Goal: Transaction & Acquisition: Obtain resource

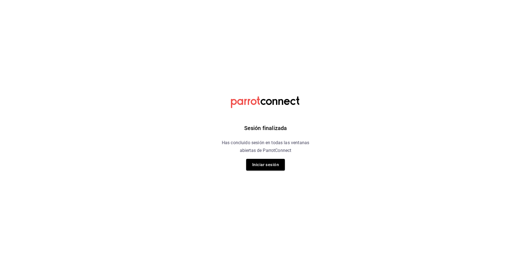
drag, startPoint x: 273, startPoint y: 166, endPoint x: 291, endPoint y: 173, distance: 19.1
click at [273, 166] on button "Iniciar sesión" at bounding box center [265, 165] width 39 height 12
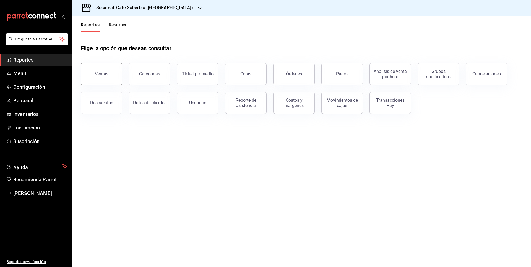
click at [90, 79] on button "Ventas" at bounding box center [102, 74] width 42 height 22
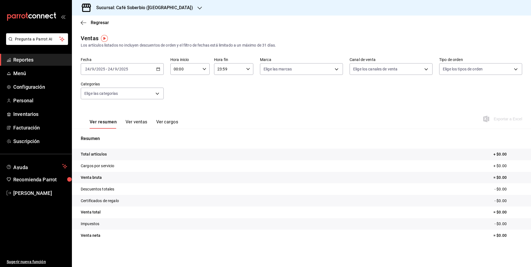
click at [161, 69] on div "[DATE] [DATE] - [DATE] [DATE]" at bounding box center [122, 69] width 83 height 12
click at [100, 131] on li "Rango de fechas" at bounding box center [107, 135] width 52 height 12
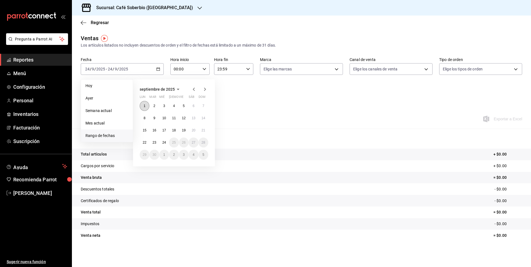
click at [148, 104] on button "1" at bounding box center [145, 106] width 10 height 10
click at [162, 139] on button "24" at bounding box center [164, 142] width 10 height 10
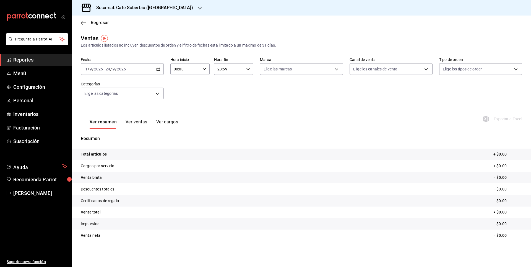
click at [161, 70] on div "[DATE] [DATE] - [DATE] [DATE]" at bounding box center [122, 69] width 83 height 12
click at [288, 121] on div "Ver resumen Ver ventas Ver cargos Exportar a Excel" at bounding box center [301, 117] width 459 height 23
click at [161, 8] on h3 "Sucursal: Café Soberbio ([GEOGRAPHIC_DATA])" at bounding box center [142, 7] width 101 height 7
click at [95, 24] on span "Morada Restaurantes" at bounding box center [95, 24] width 38 height 6
click at [159, 69] on icon "button" at bounding box center [158, 69] width 4 height 4
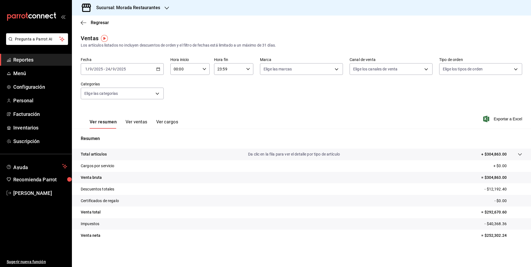
click at [159, 68] on \(Stroke\) "button" at bounding box center [159, 67] width 0 height 0
click at [98, 137] on span "Rango de fechas" at bounding box center [107, 136] width 43 height 6
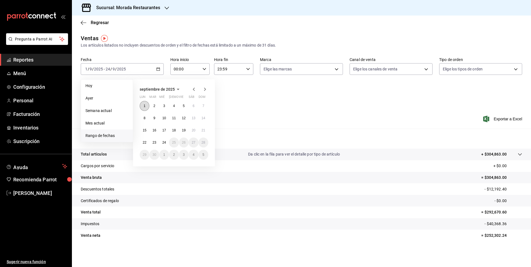
click at [146, 103] on button "1" at bounding box center [145, 106] width 10 height 10
click at [163, 140] on button "24" at bounding box center [164, 142] width 10 height 10
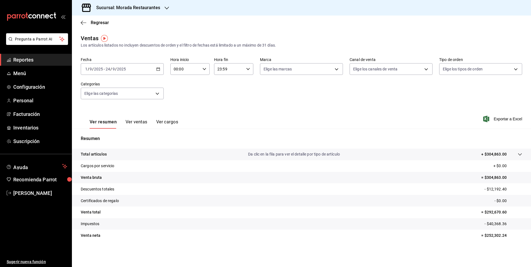
click at [161, 67] on div "[DATE] [DATE] - [DATE] [DATE]" at bounding box center [122, 69] width 83 height 12
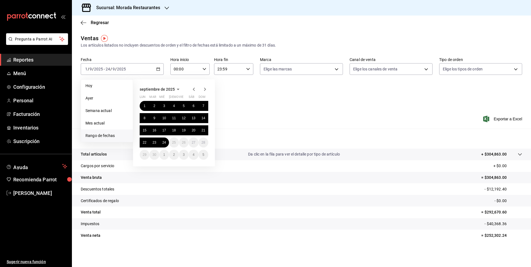
click at [193, 90] on icon "button" at bounding box center [194, 89] width 7 height 7
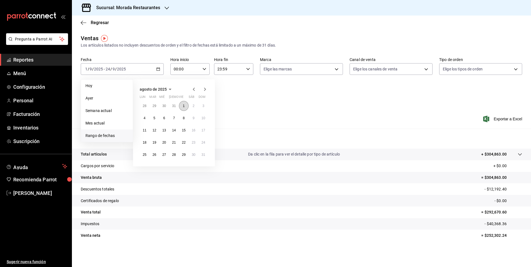
click at [183, 105] on button "1" at bounding box center [184, 106] width 10 height 10
click at [202, 154] on abbr "31" at bounding box center [204, 154] width 4 height 4
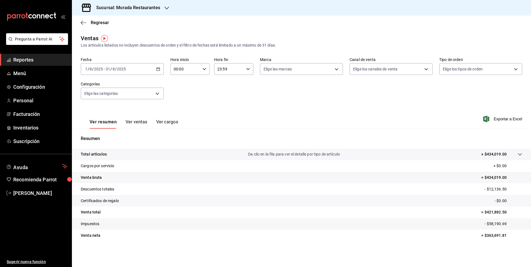
click at [154, 69] on div "[DATE] [DATE] - [DATE] [DATE]" at bounding box center [122, 69] width 83 height 12
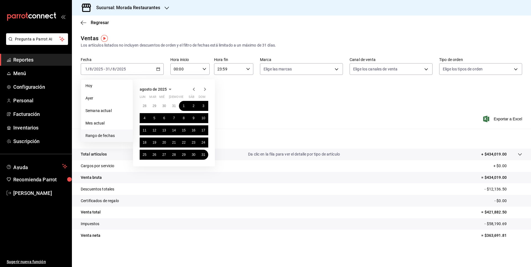
click at [289, 130] on div "Resumen Total artículos Da clic en la fila para ver el detalle por tipo de artí…" at bounding box center [301, 187] width 459 height 119
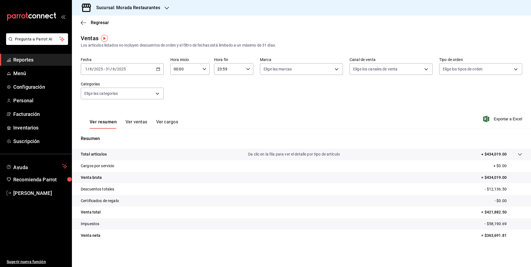
click at [157, 72] on div "[DATE] [DATE] - [DATE] [DATE]" at bounding box center [122, 69] width 83 height 12
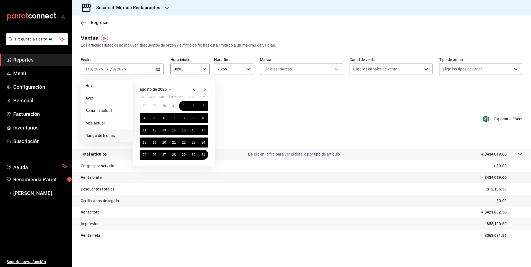
click at [307, 125] on div "Ver resumen Ver ventas Ver cargos Exportar a Excel" at bounding box center [301, 117] width 459 height 23
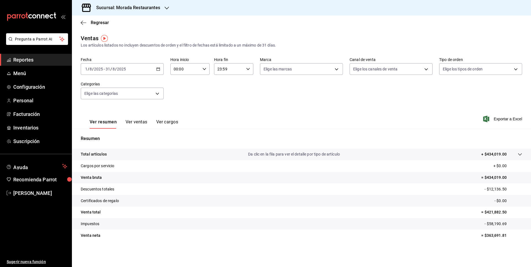
click at [307, 112] on div "Ver resumen Ver ventas Ver cargos Exportar a Excel" at bounding box center [301, 117] width 459 height 23
click at [159, 72] on div "[DATE] [DATE] - [DATE] [DATE]" at bounding box center [122, 69] width 83 height 12
click at [239, 122] on div "Ver resumen Ver ventas Ver cargos Exportar a Excel" at bounding box center [301, 117] width 459 height 23
click at [156, 70] on div "[DATE] [DATE] - [DATE] [DATE]" at bounding box center [122, 69] width 83 height 12
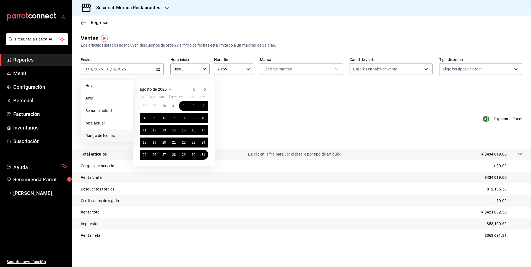
click at [206, 88] on icon "button" at bounding box center [205, 89] width 7 height 7
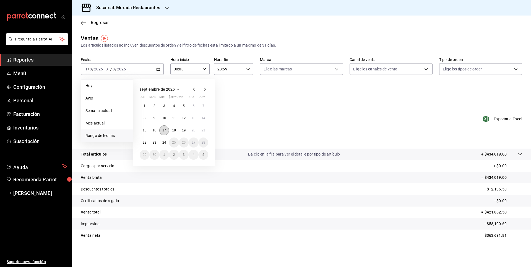
click at [164, 129] on abbr "17" at bounding box center [164, 130] width 4 height 4
click at [154, 139] on button "23" at bounding box center [154, 142] width 10 height 10
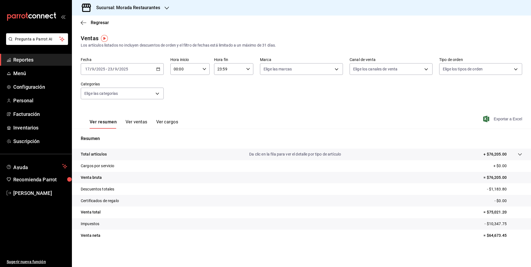
click at [506, 121] on span "Exportar a Excel" at bounding box center [504, 118] width 38 height 7
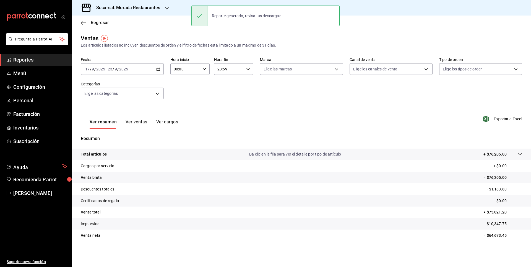
click at [156, 66] on div "[DATE] [DATE] - [DATE] [DATE]" at bounding box center [122, 69] width 83 height 12
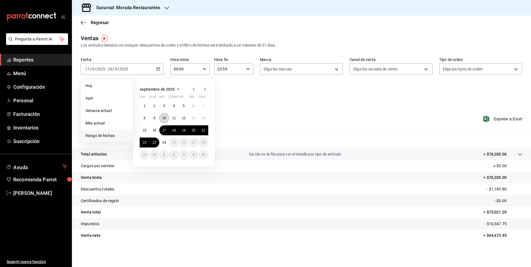
click at [165, 118] on abbr "10" at bounding box center [164, 118] width 4 height 4
click at [156, 129] on abbr "16" at bounding box center [154, 130] width 4 height 4
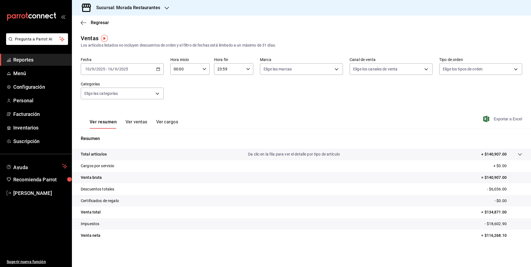
click at [496, 119] on span "Exportar a Excel" at bounding box center [504, 118] width 38 height 7
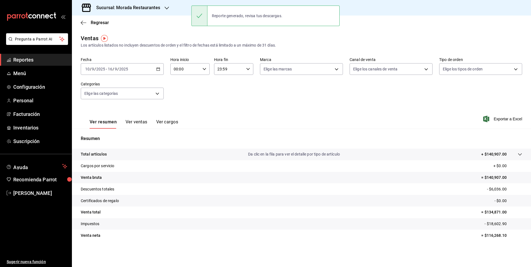
click at [391, 127] on div "Ver resumen Ver ventas Ver cargos Exportar a Excel" at bounding box center [301, 117] width 459 height 23
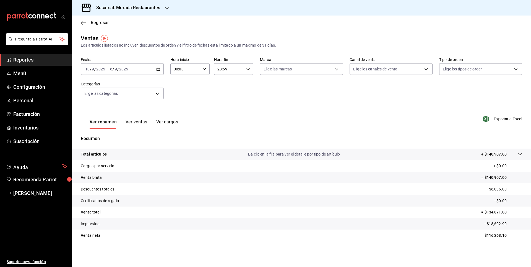
click at [157, 70] on \(Stroke\) "button" at bounding box center [158, 69] width 3 height 3
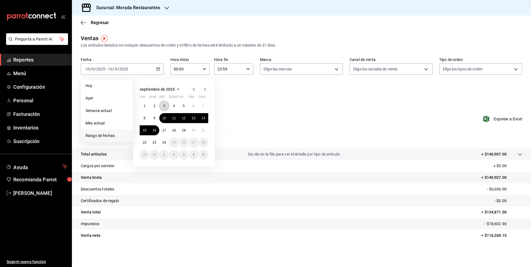
click at [163, 105] on button "3" at bounding box center [164, 106] width 10 height 10
drag, startPoint x: 154, startPoint y: 117, endPoint x: 181, endPoint y: 147, distance: 40.6
click at [154, 117] on abbr "9" at bounding box center [155, 118] width 2 height 4
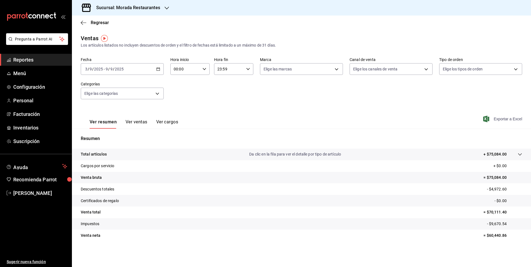
click at [512, 118] on span "Exportar a Excel" at bounding box center [504, 118] width 38 height 7
